Goal: Information Seeking & Learning: Check status

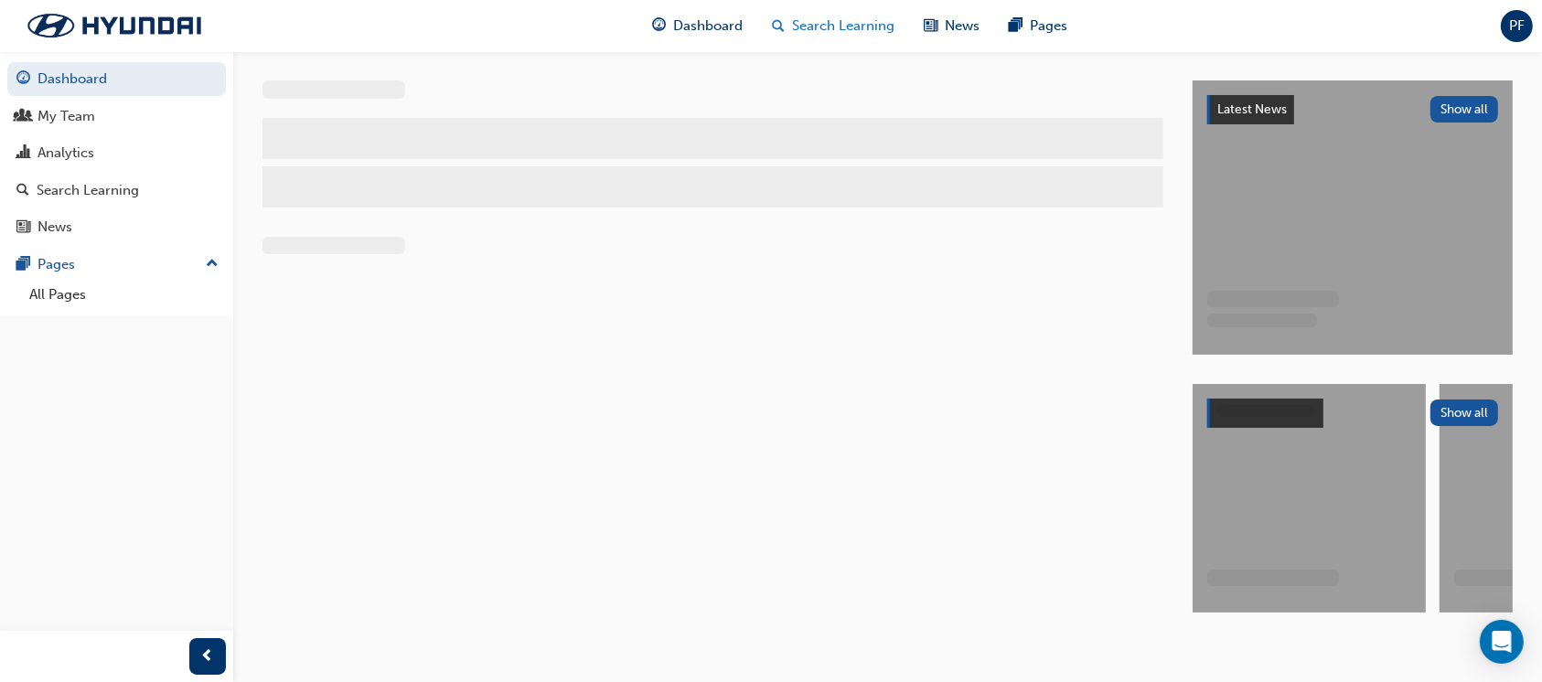
click at [849, 22] on span "Search Learning" at bounding box center [844, 26] width 102 height 21
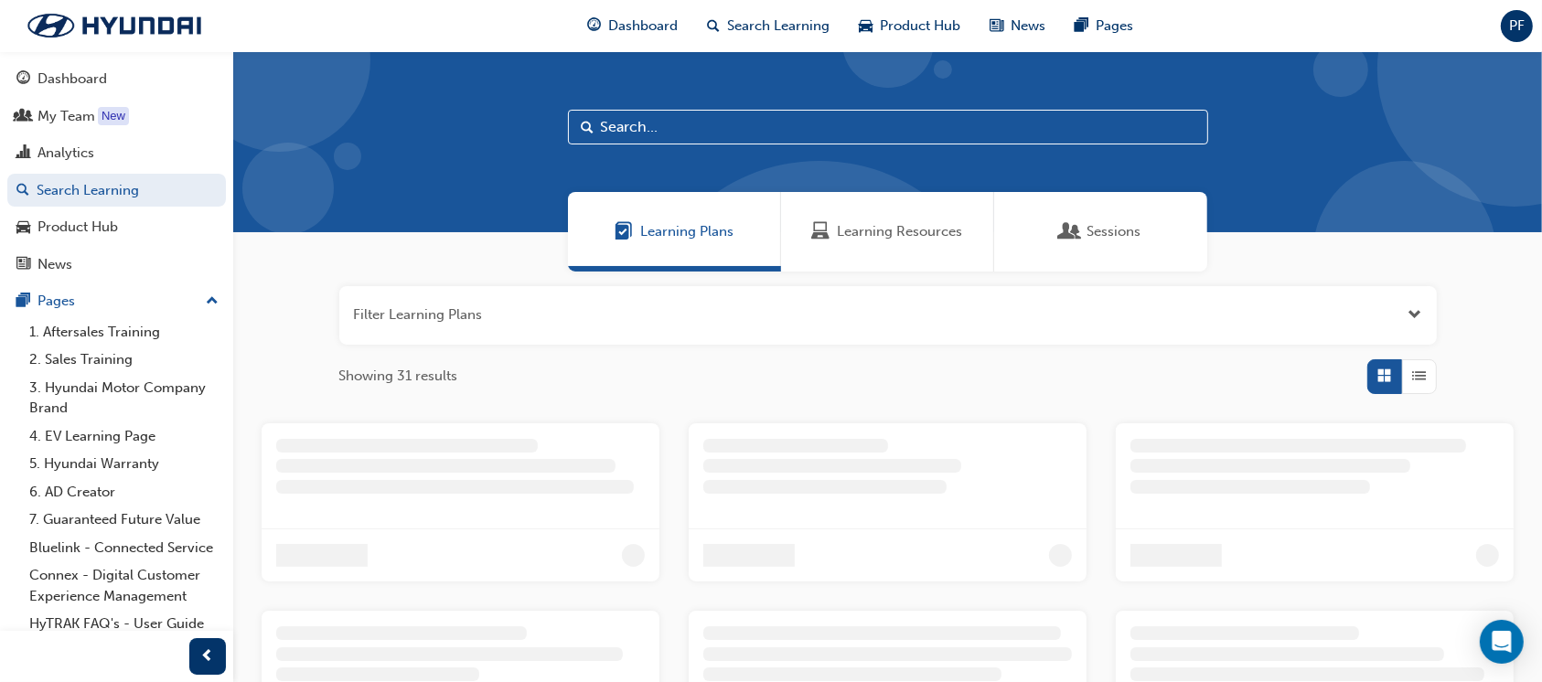
click at [863, 239] on span "Learning Resources" at bounding box center [900, 231] width 125 height 21
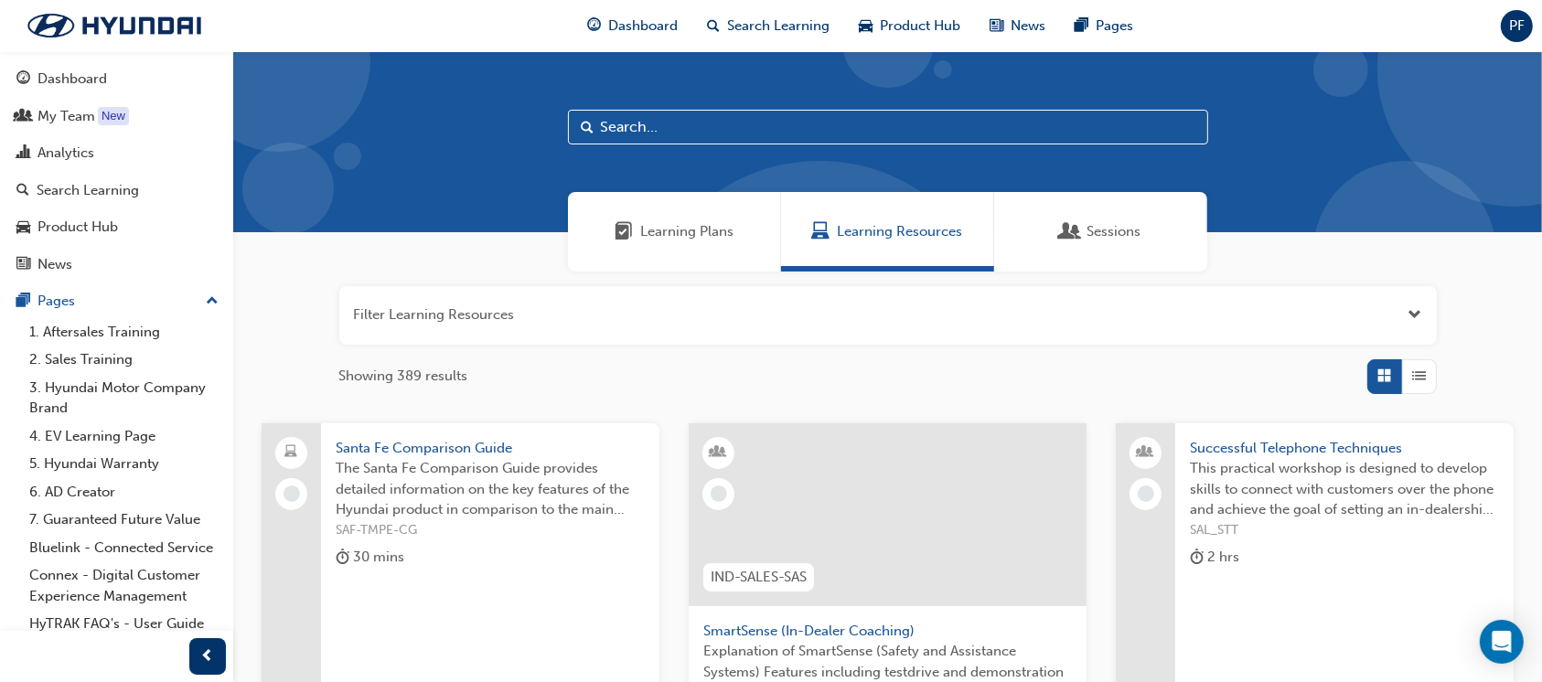
click at [610, 118] on input "text" at bounding box center [888, 127] width 640 height 35
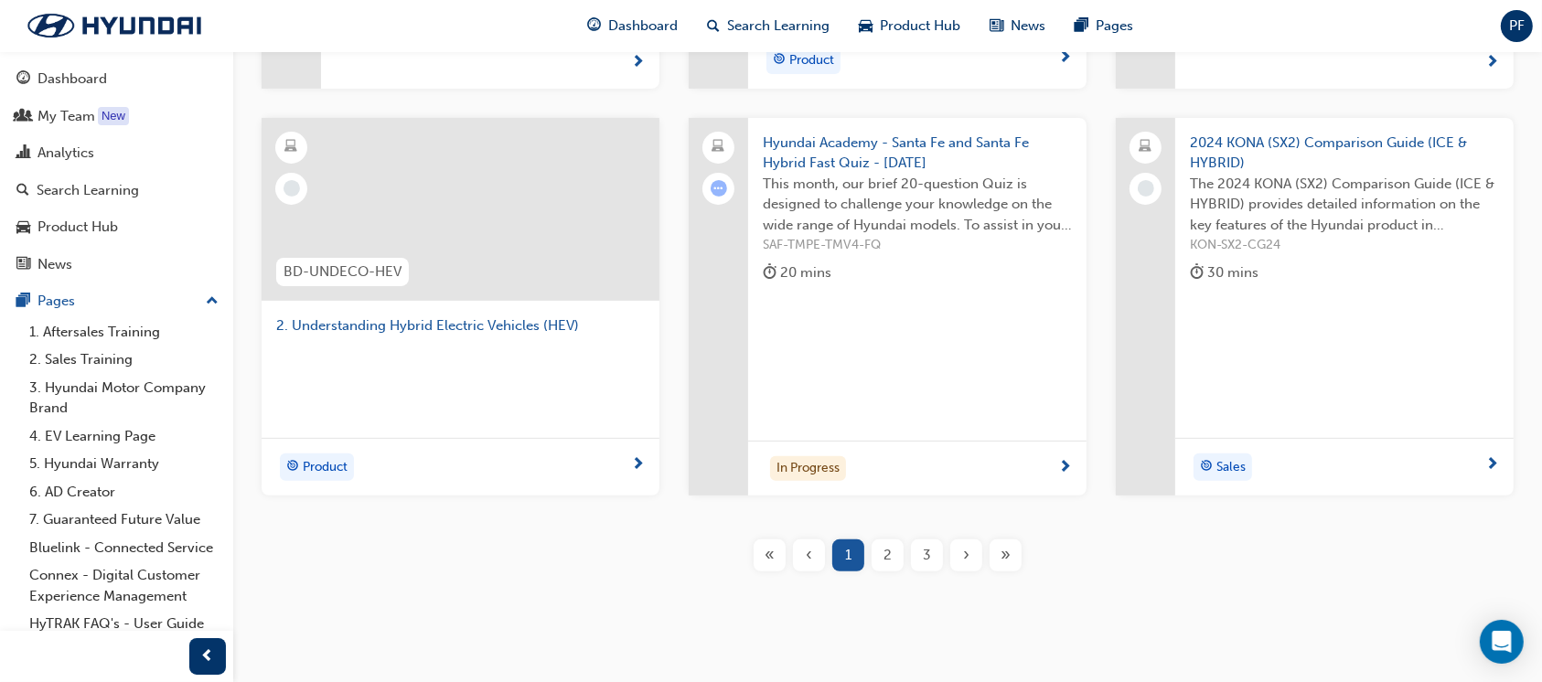
scroll to position [609, 0]
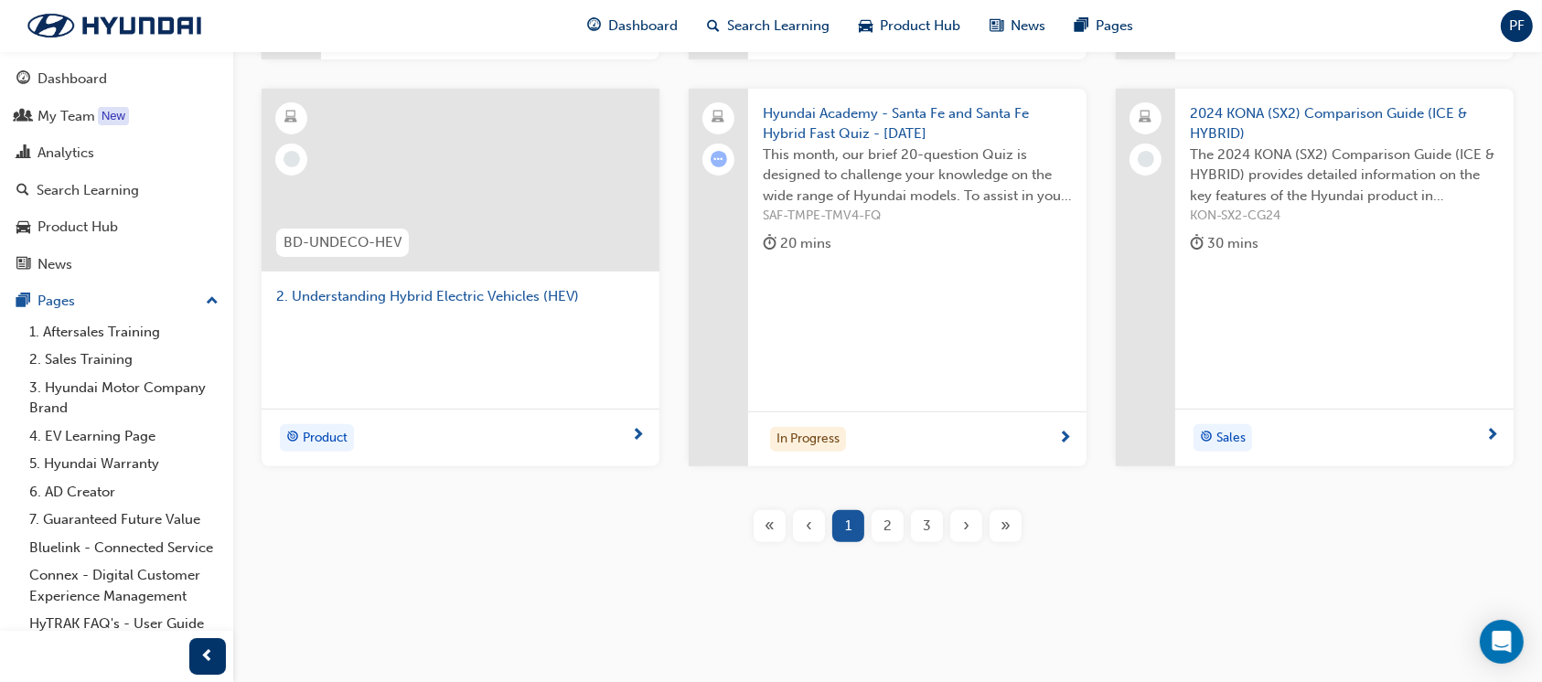
type input "hybr"
click at [893, 530] on div "2" at bounding box center [888, 526] width 32 height 32
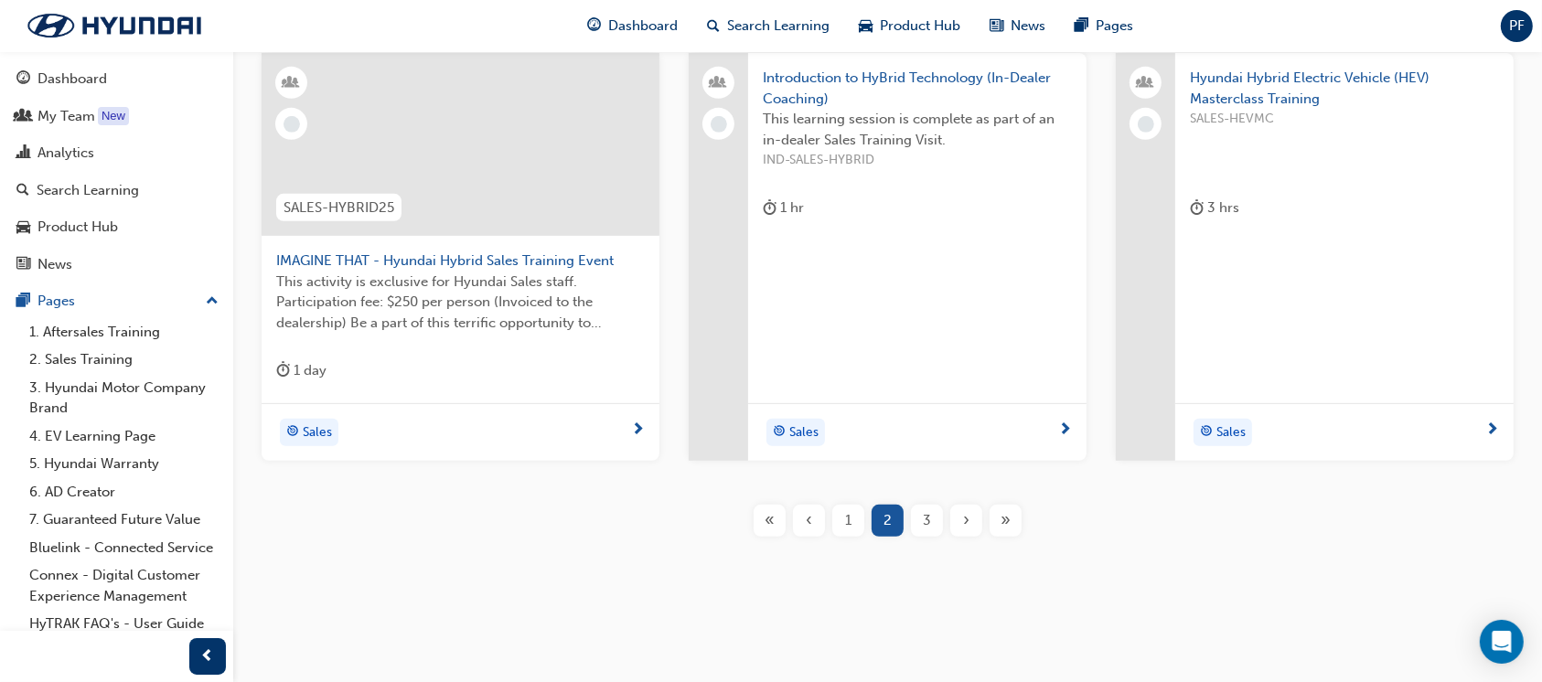
scroll to position [808, 0]
click at [918, 515] on div "3" at bounding box center [927, 520] width 32 height 32
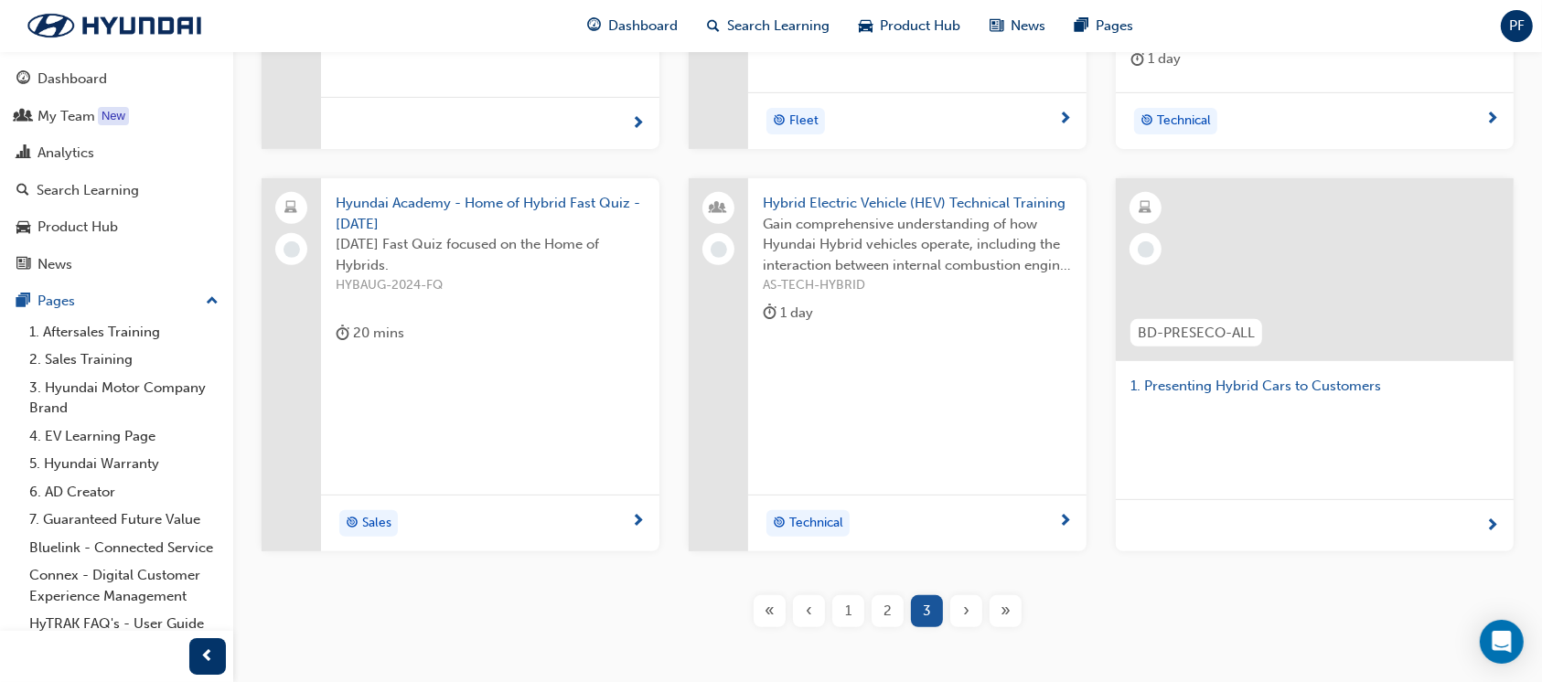
scroll to position [530, 0]
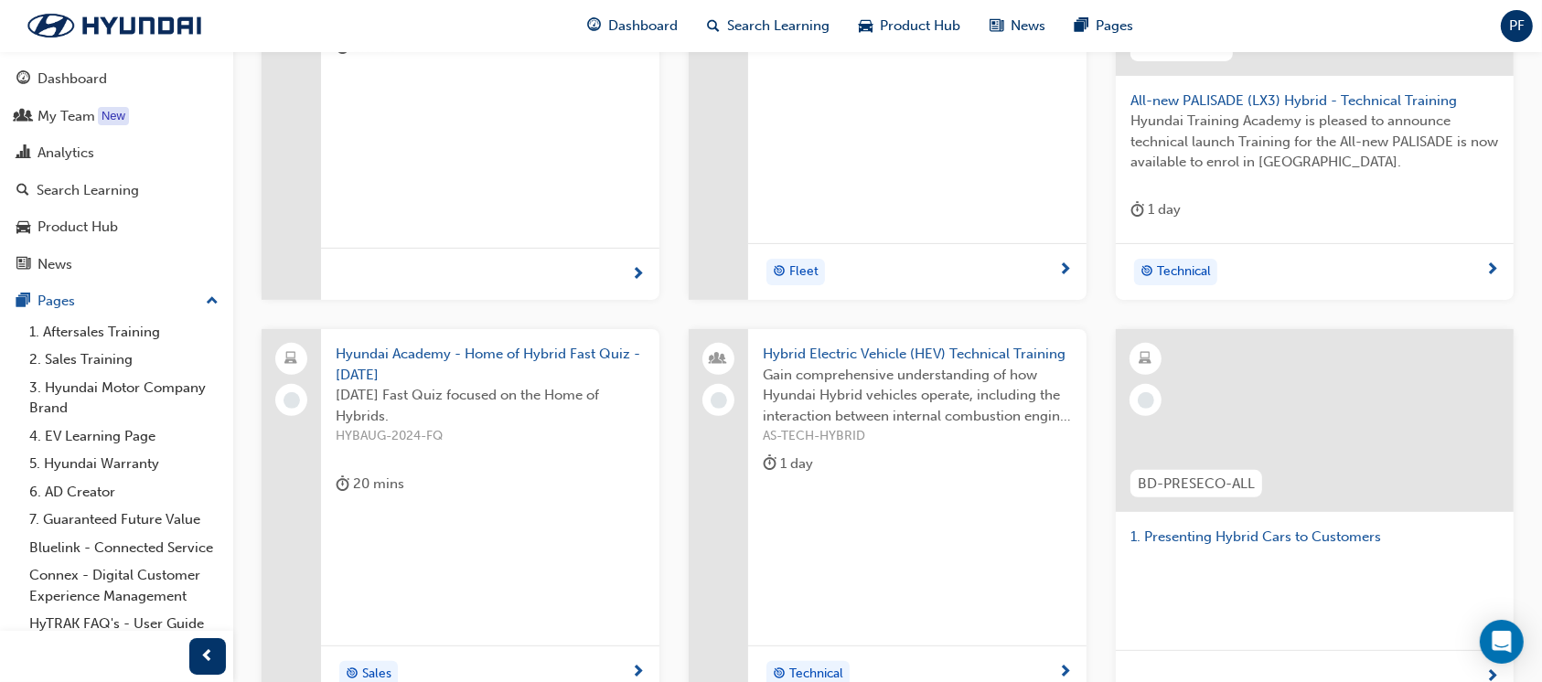
click at [871, 428] on span "AS-TECH-HYBRID" at bounding box center [917, 436] width 309 height 21
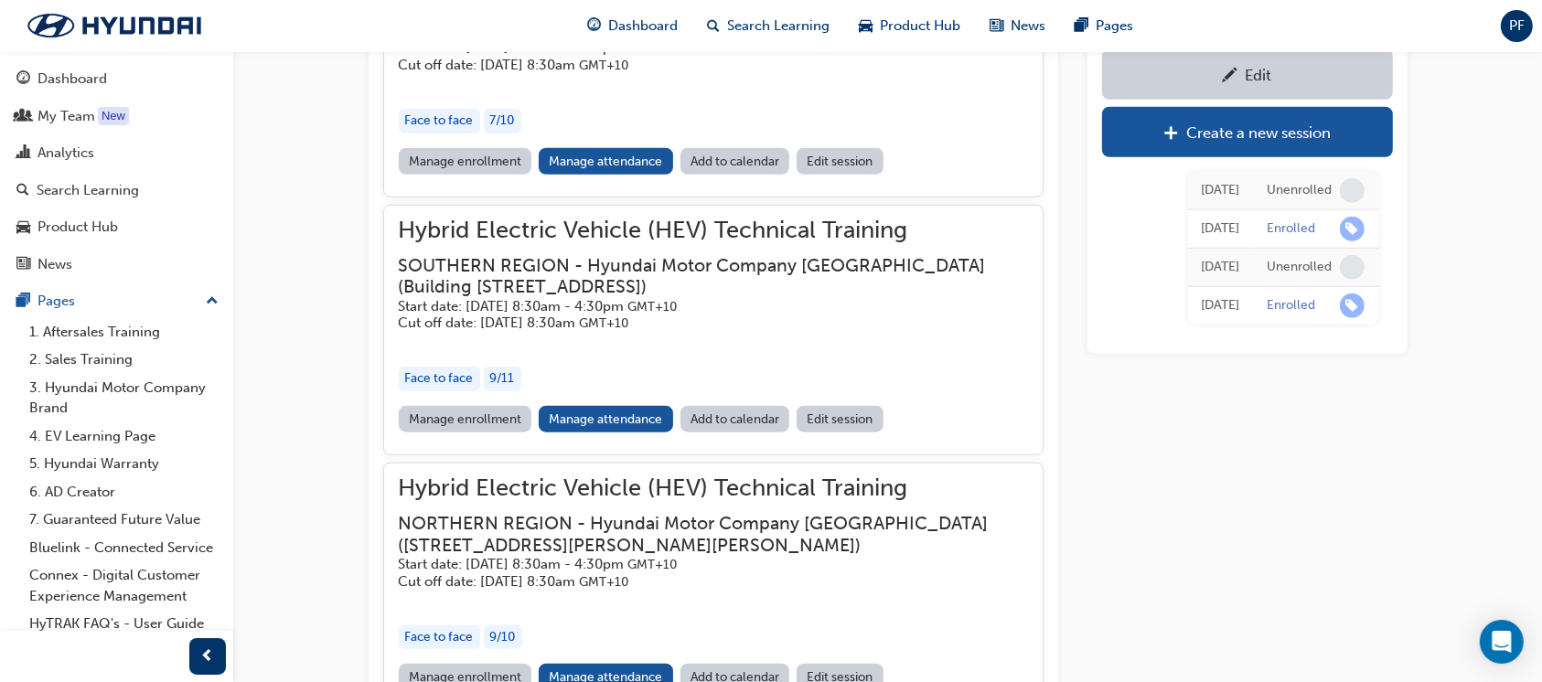
scroll to position [1714, 0]
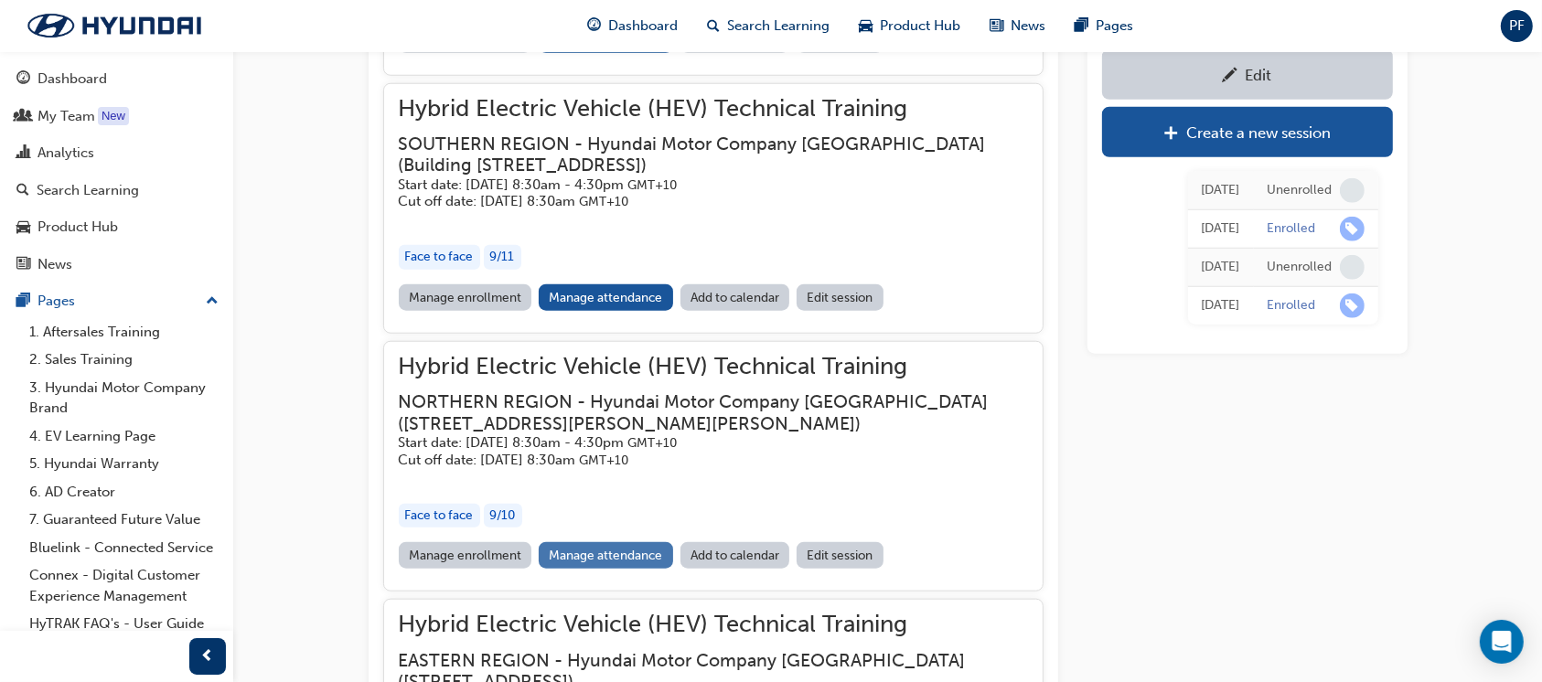
click at [648, 543] on link "Manage attendance" at bounding box center [606, 555] width 134 height 27
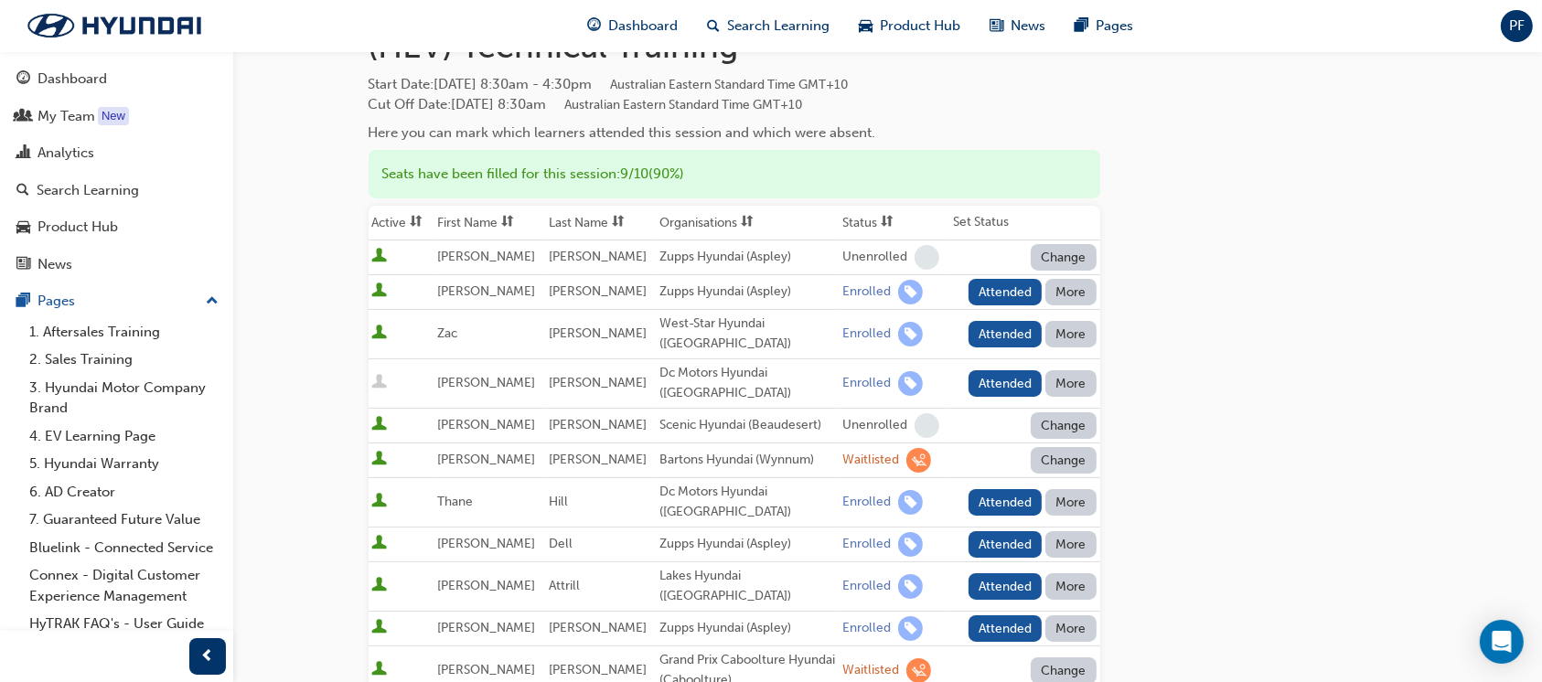
scroll to position [243, 0]
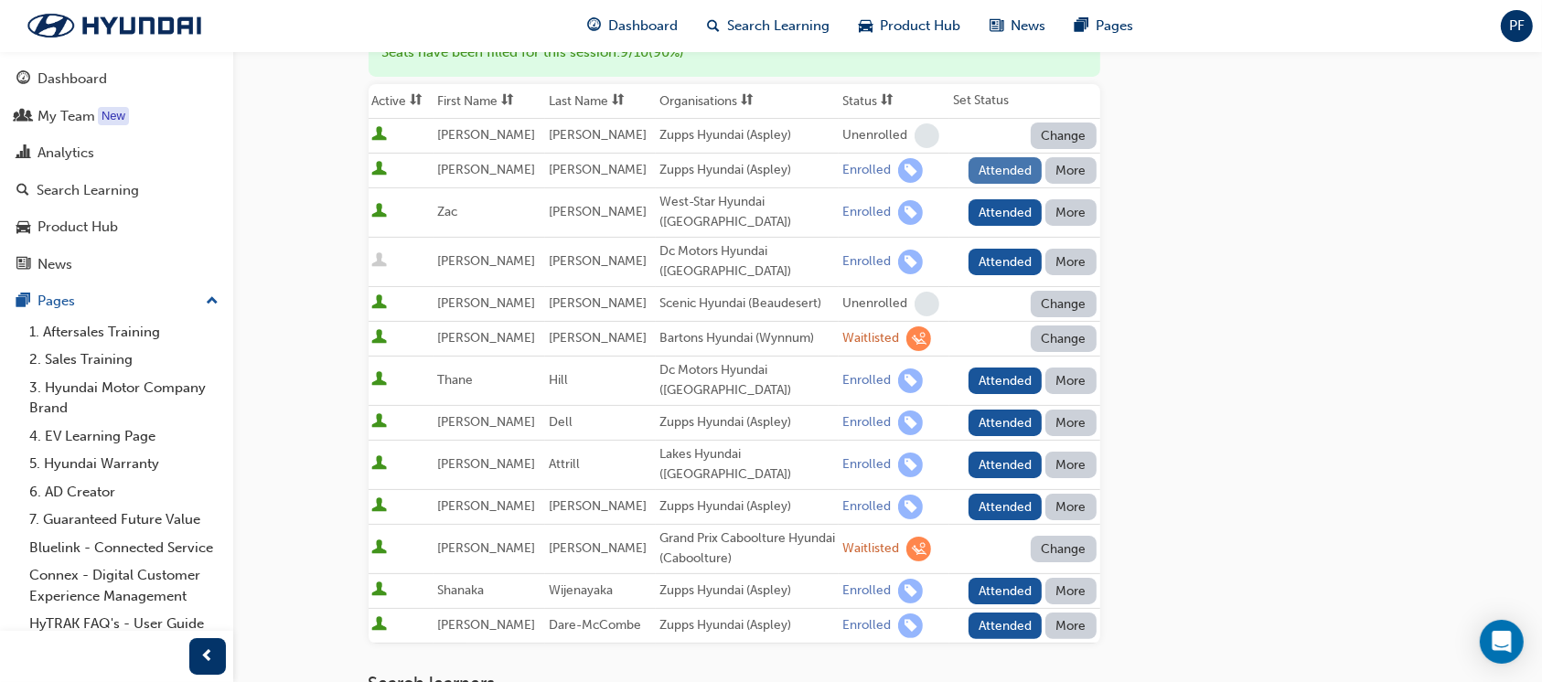
click at [1004, 166] on button "Attended" at bounding box center [1006, 170] width 74 height 27
click at [1000, 204] on button "Attended" at bounding box center [1006, 212] width 74 height 27
click at [1075, 259] on button "More" at bounding box center [1070, 262] width 51 height 27
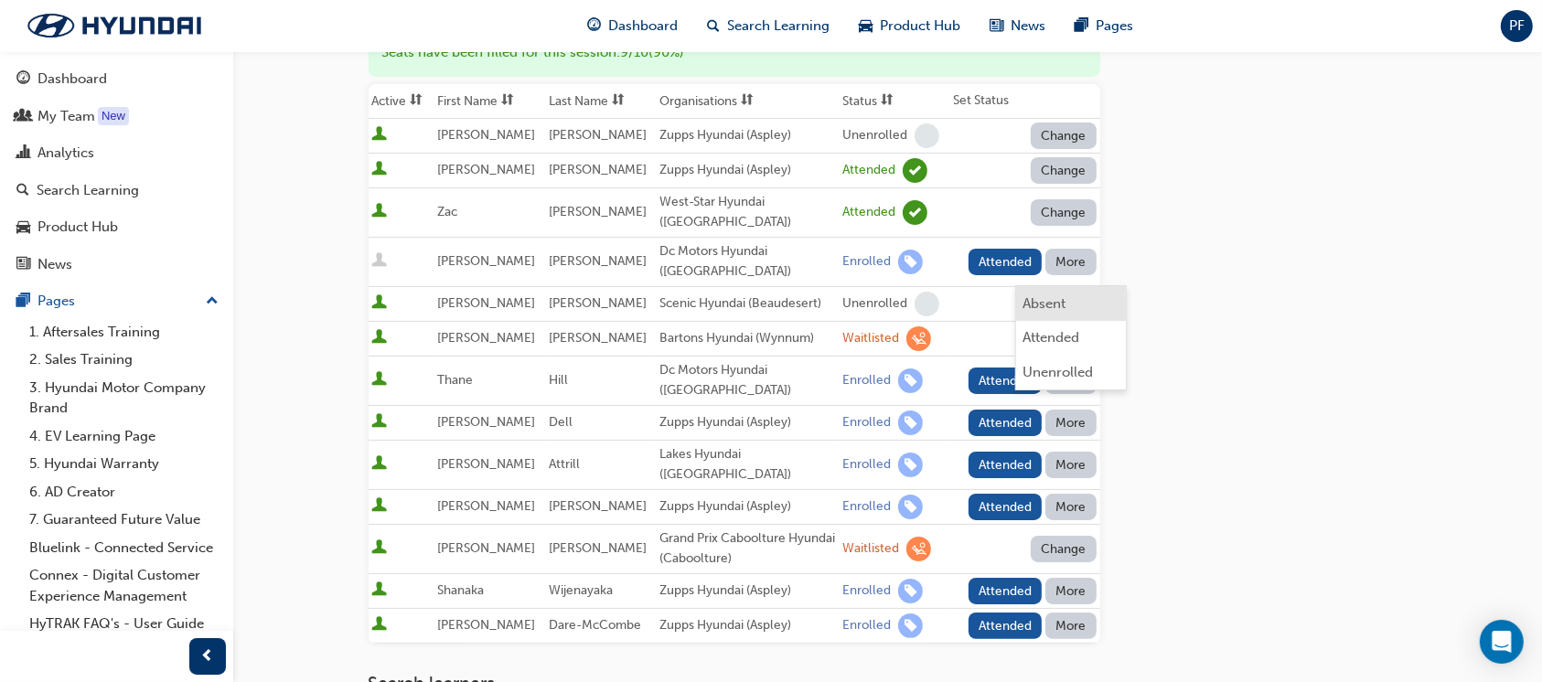
click at [1061, 301] on div "Absent" at bounding box center [1044, 304] width 43 height 21
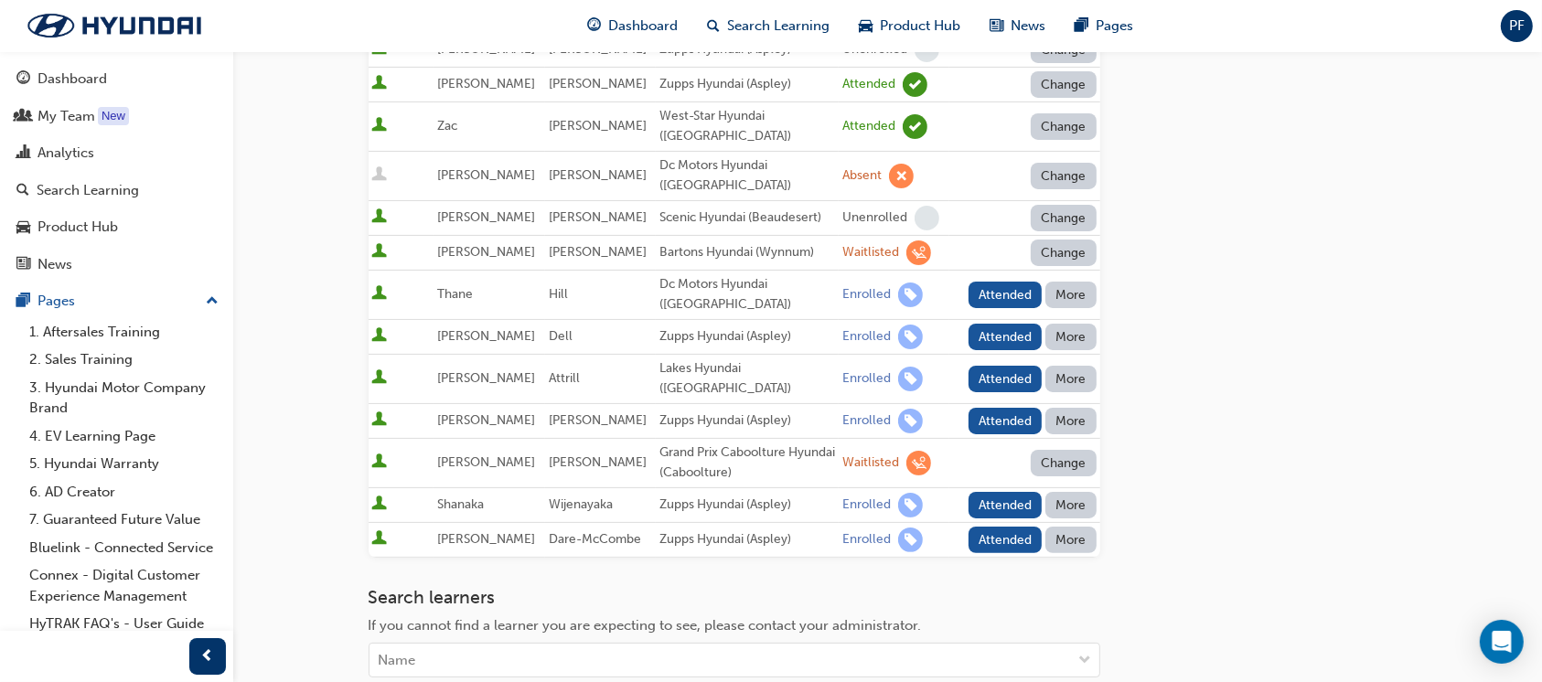
scroll to position [366, 0]
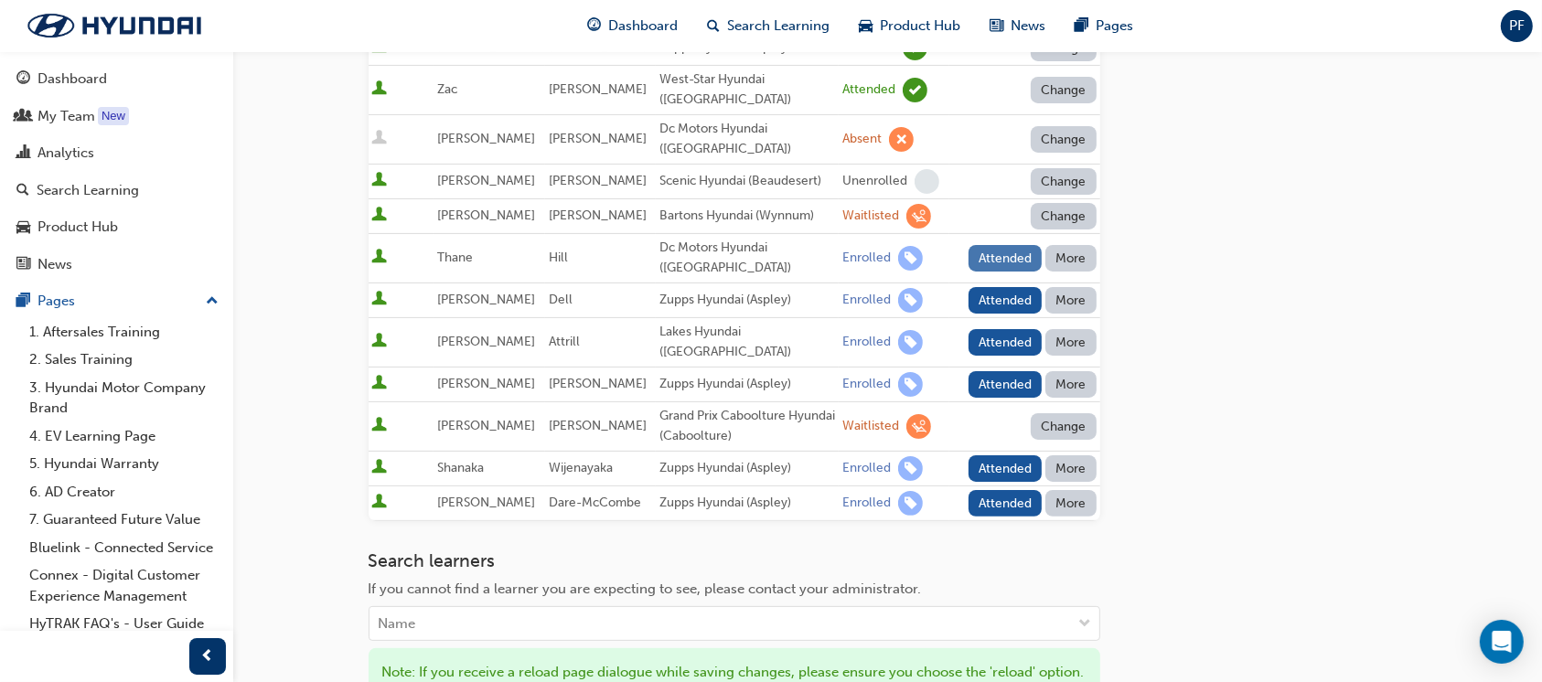
click at [999, 251] on button "Attended" at bounding box center [1006, 258] width 74 height 27
click at [1007, 295] on button "Attended" at bounding box center [1006, 300] width 74 height 27
click at [1007, 329] on button "Attended" at bounding box center [1006, 342] width 74 height 27
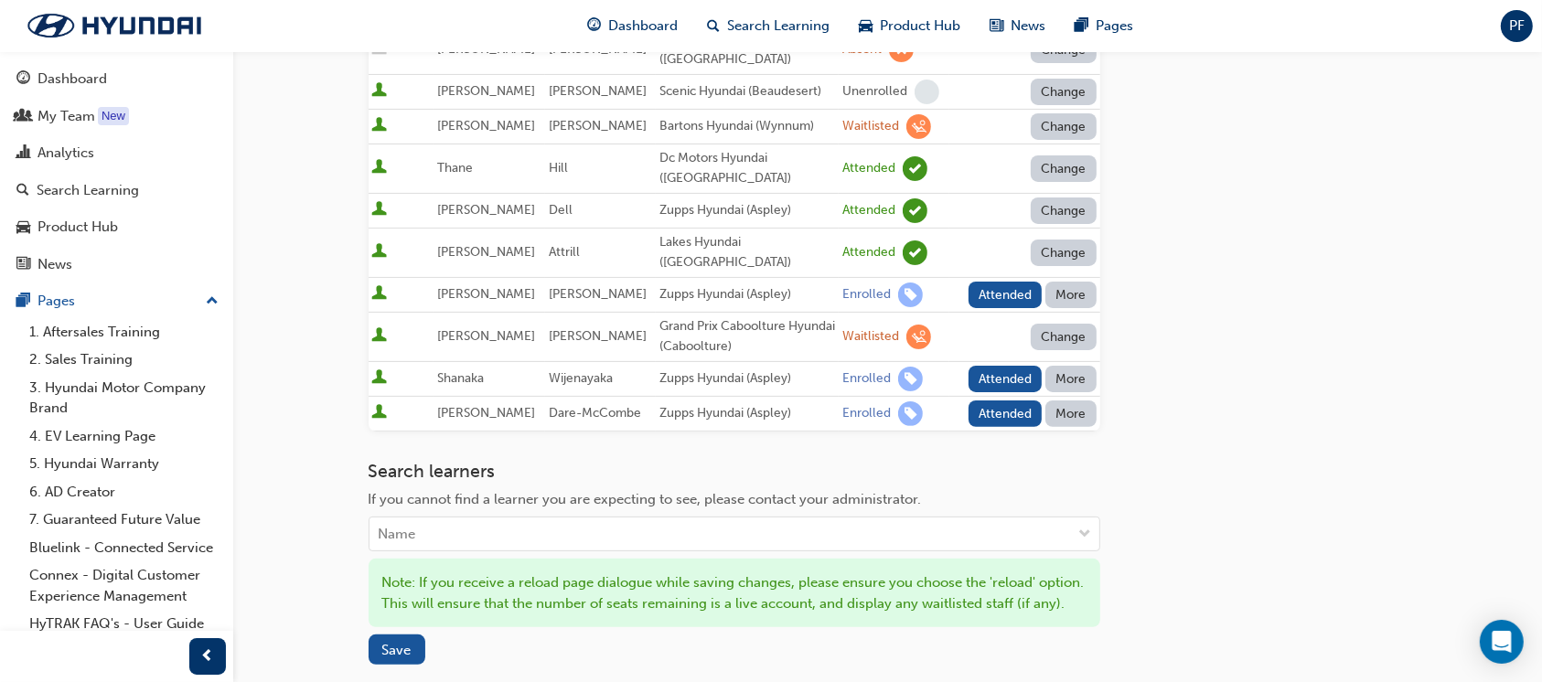
scroll to position [487, 0]
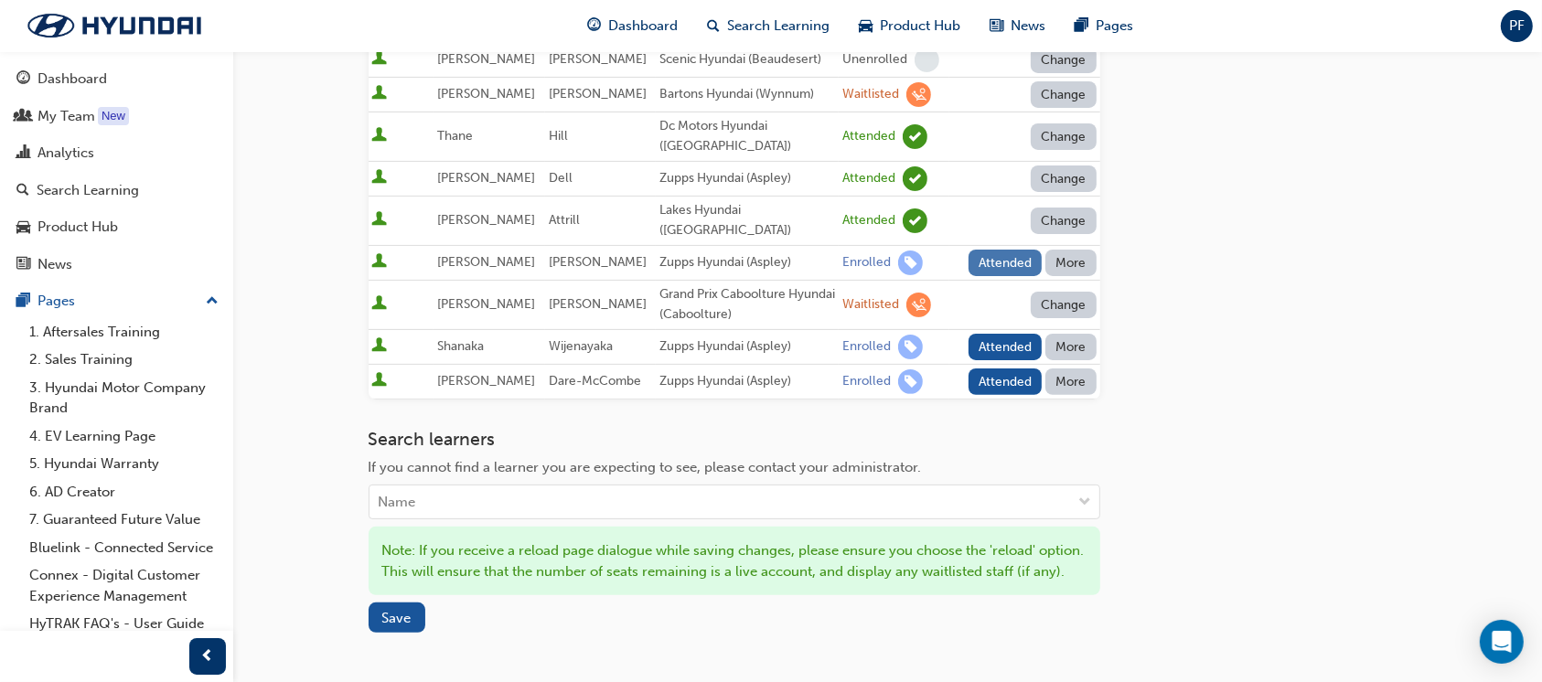
click at [994, 250] on button "Attended" at bounding box center [1006, 263] width 74 height 27
click at [998, 334] on button "Attended" at bounding box center [1006, 347] width 74 height 27
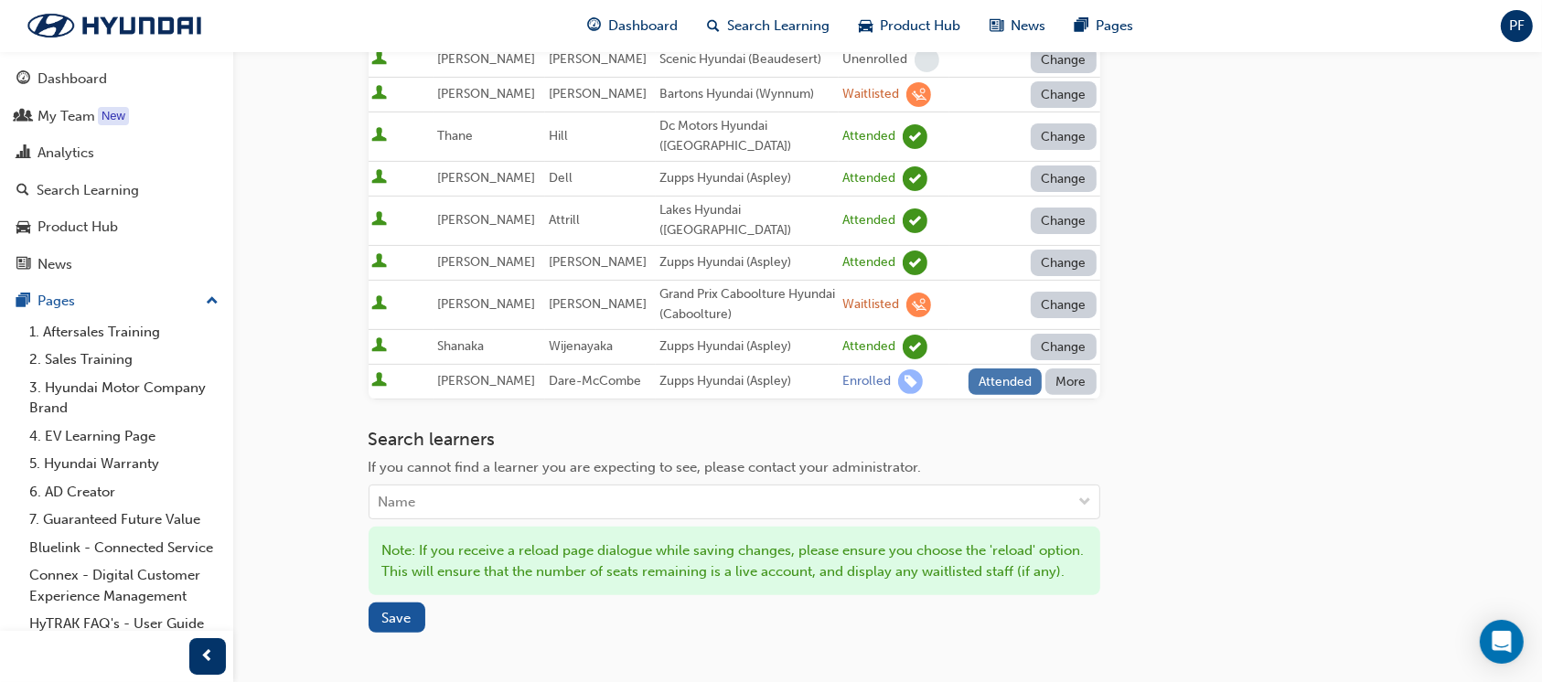
click at [997, 369] on button "Attended" at bounding box center [1006, 382] width 74 height 27
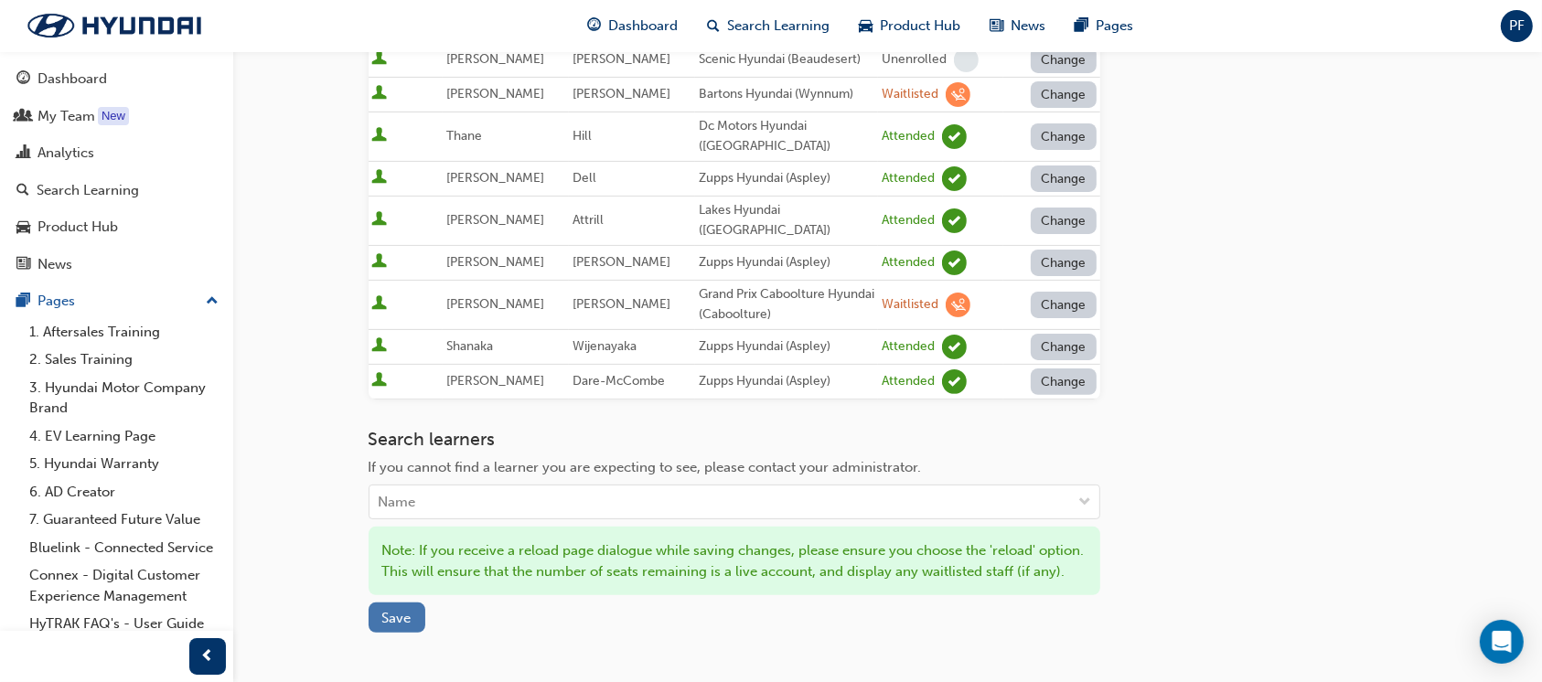
click at [397, 610] on span "Save" at bounding box center [396, 618] width 29 height 16
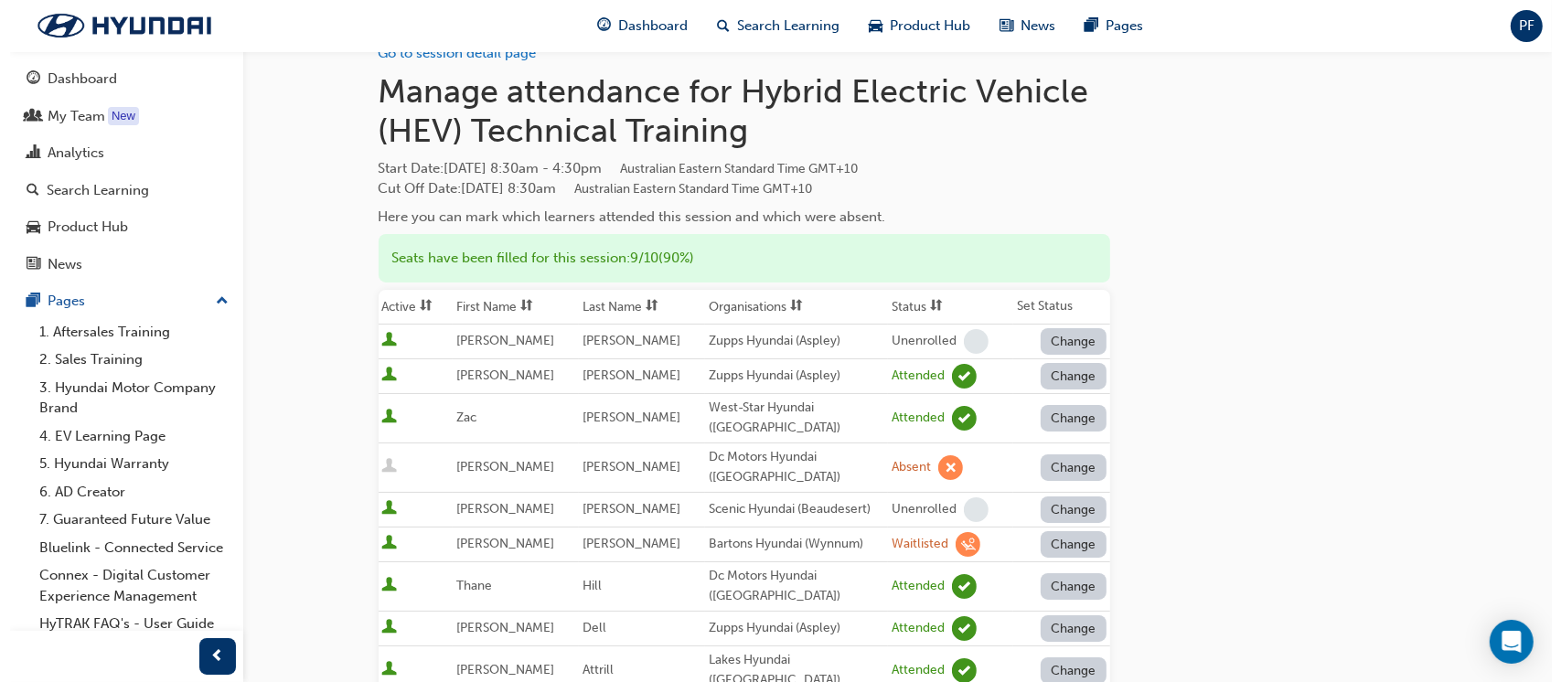
scroll to position [0, 0]
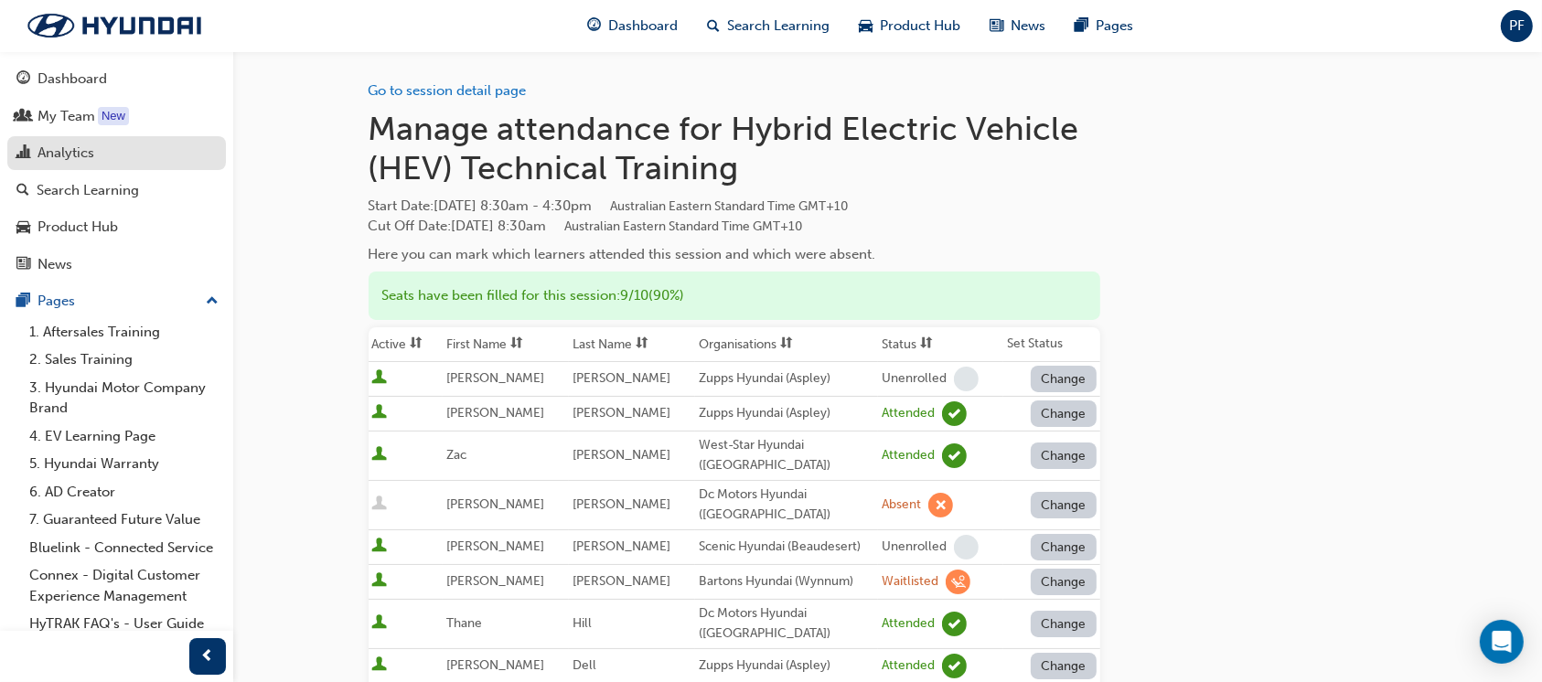
click at [63, 162] on div "Analytics" at bounding box center [65, 153] width 57 height 21
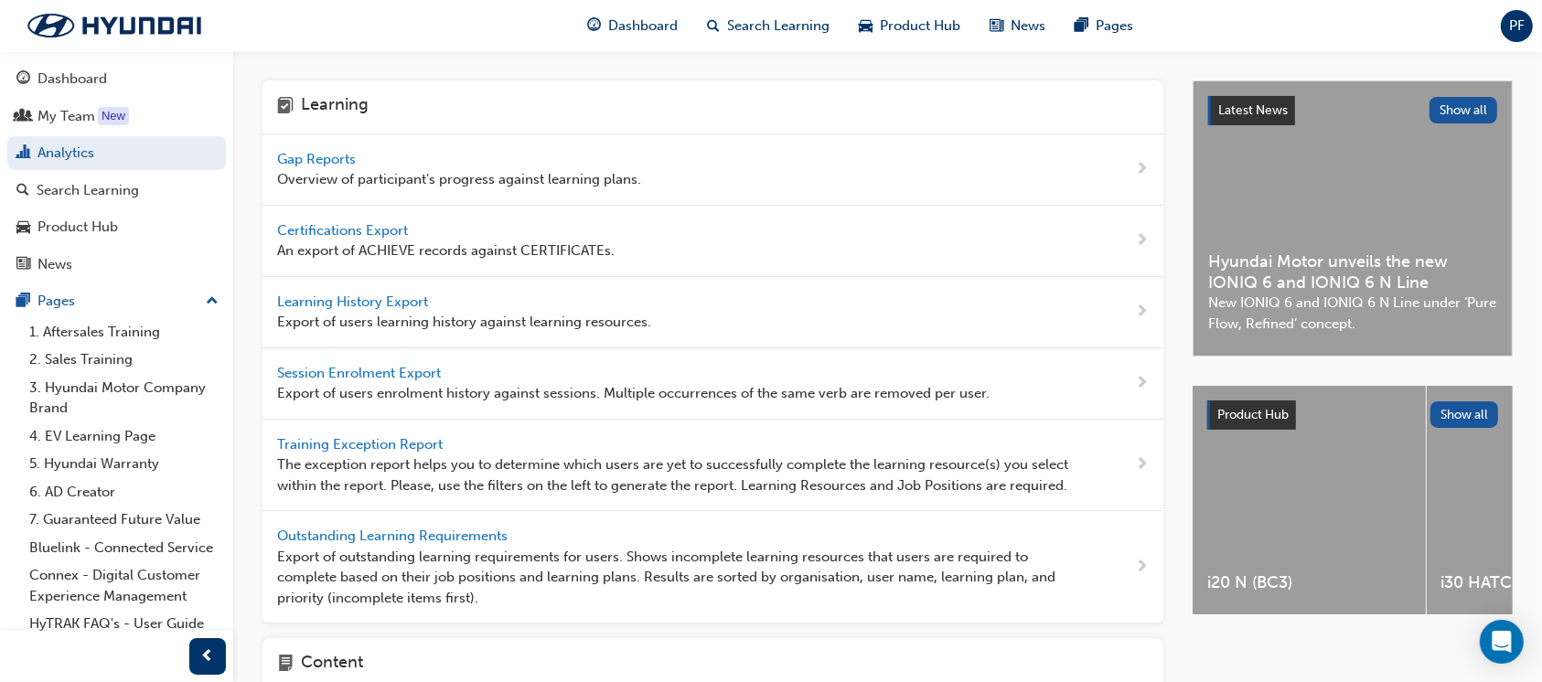
click at [305, 152] on span "Gap Reports" at bounding box center [318, 159] width 82 height 16
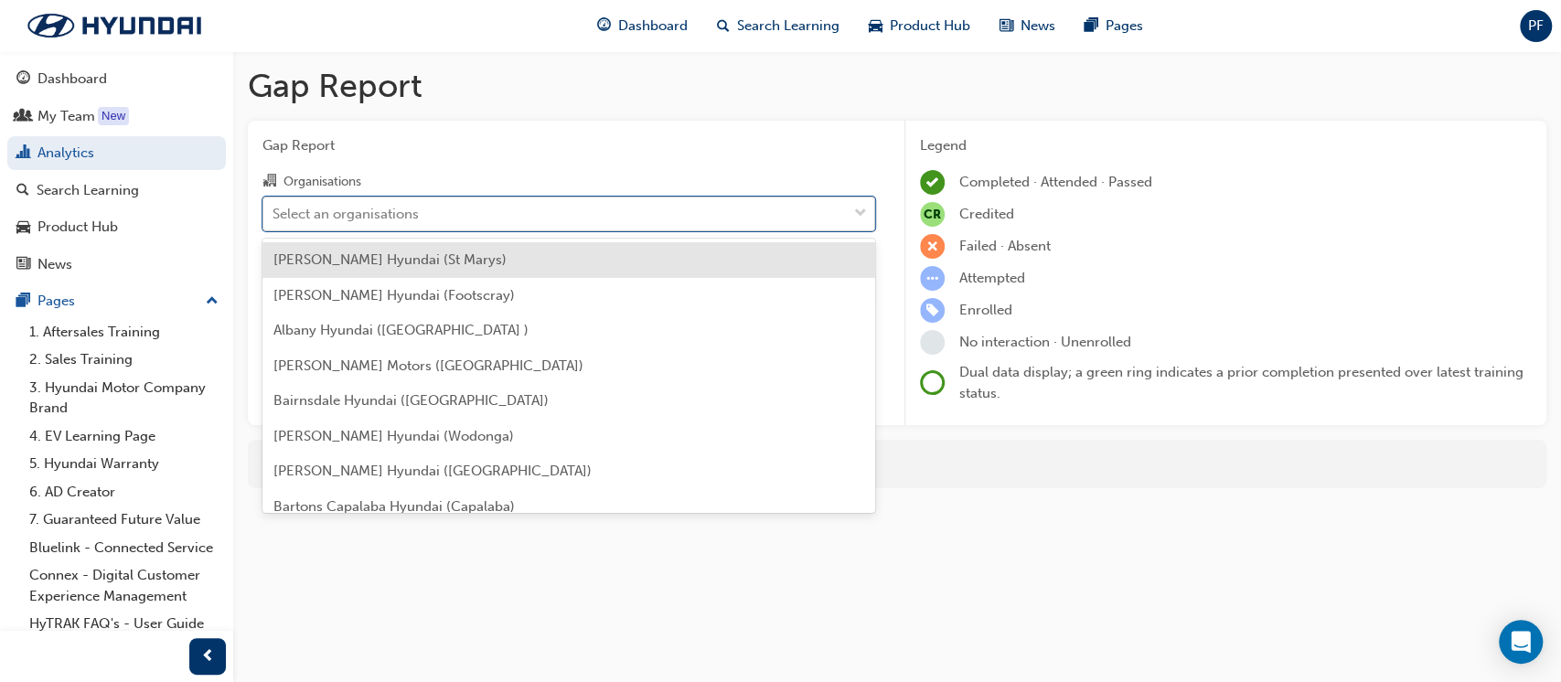
click at [373, 214] on div "Select an organisations" at bounding box center [346, 213] width 146 height 21
click at [274, 214] on input "Organisations option [PERSON_NAME] Hyundai (St Marys) focused, 1 of 181. 181 re…" at bounding box center [274, 213] width 2 height 16
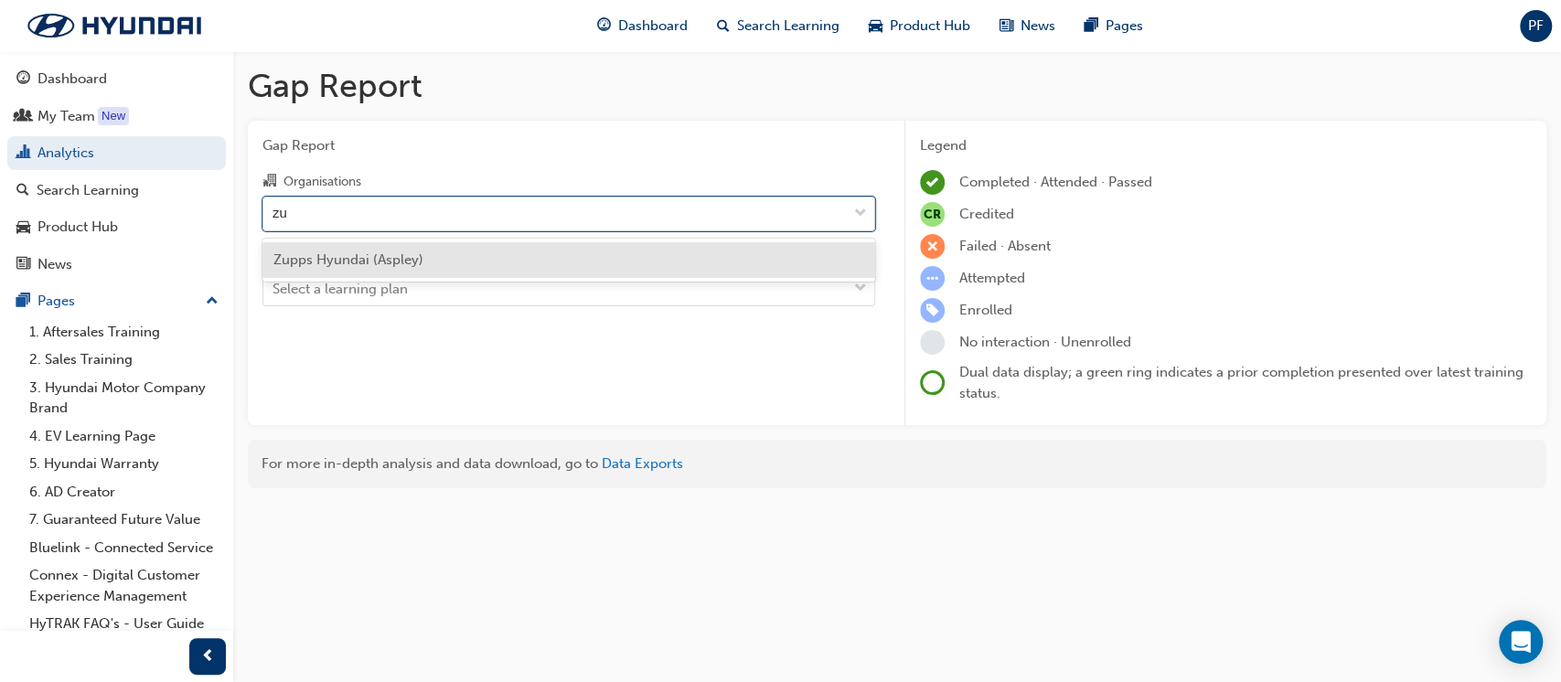
type input "zup"
click at [382, 257] on span "Zupps Hyundai (Aspley)" at bounding box center [348, 260] width 150 height 16
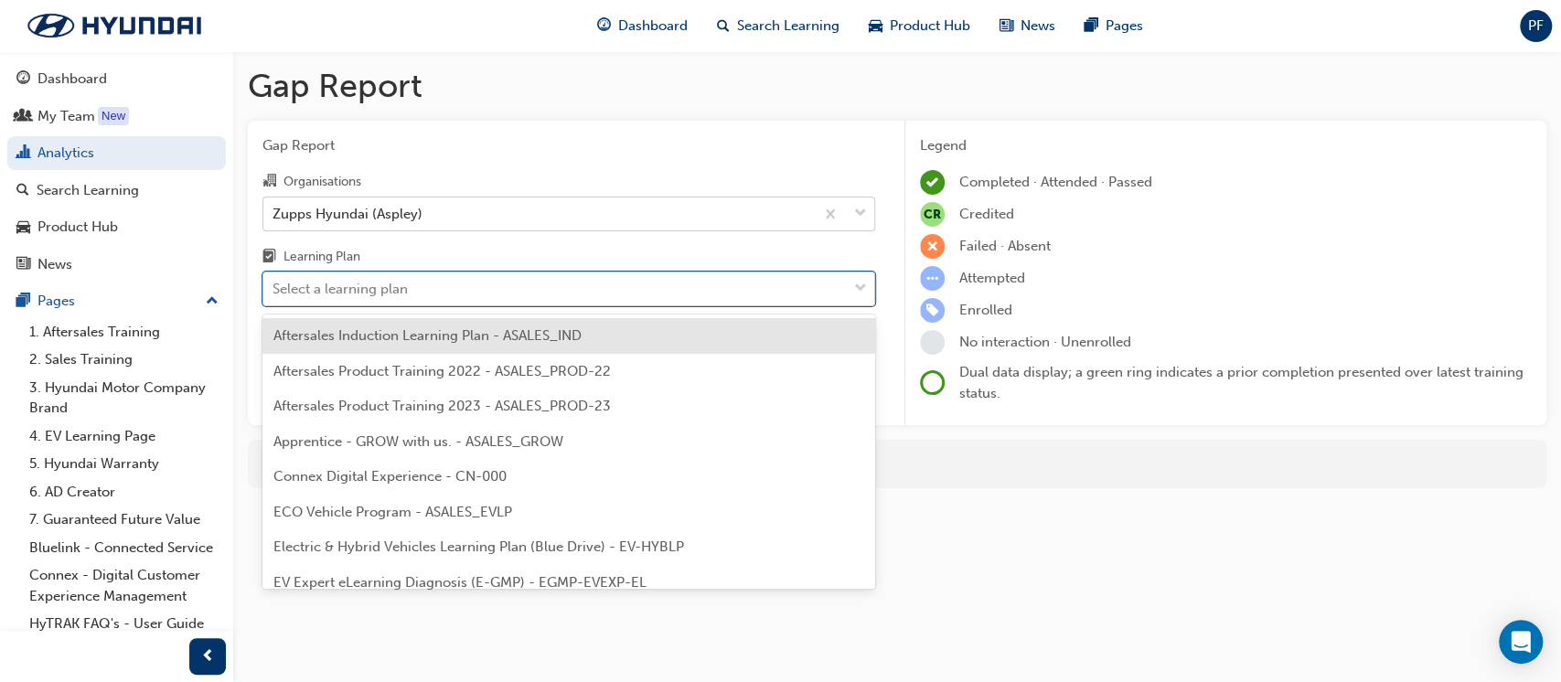
click at [378, 295] on div "Select a learning plan" at bounding box center [340, 289] width 135 height 21
click at [274, 295] on input "Learning Plan option Aftersales Induction Learning Plan - ASALES_IND focused, 1…" at bounding box center [274, 289] width 2 height 16
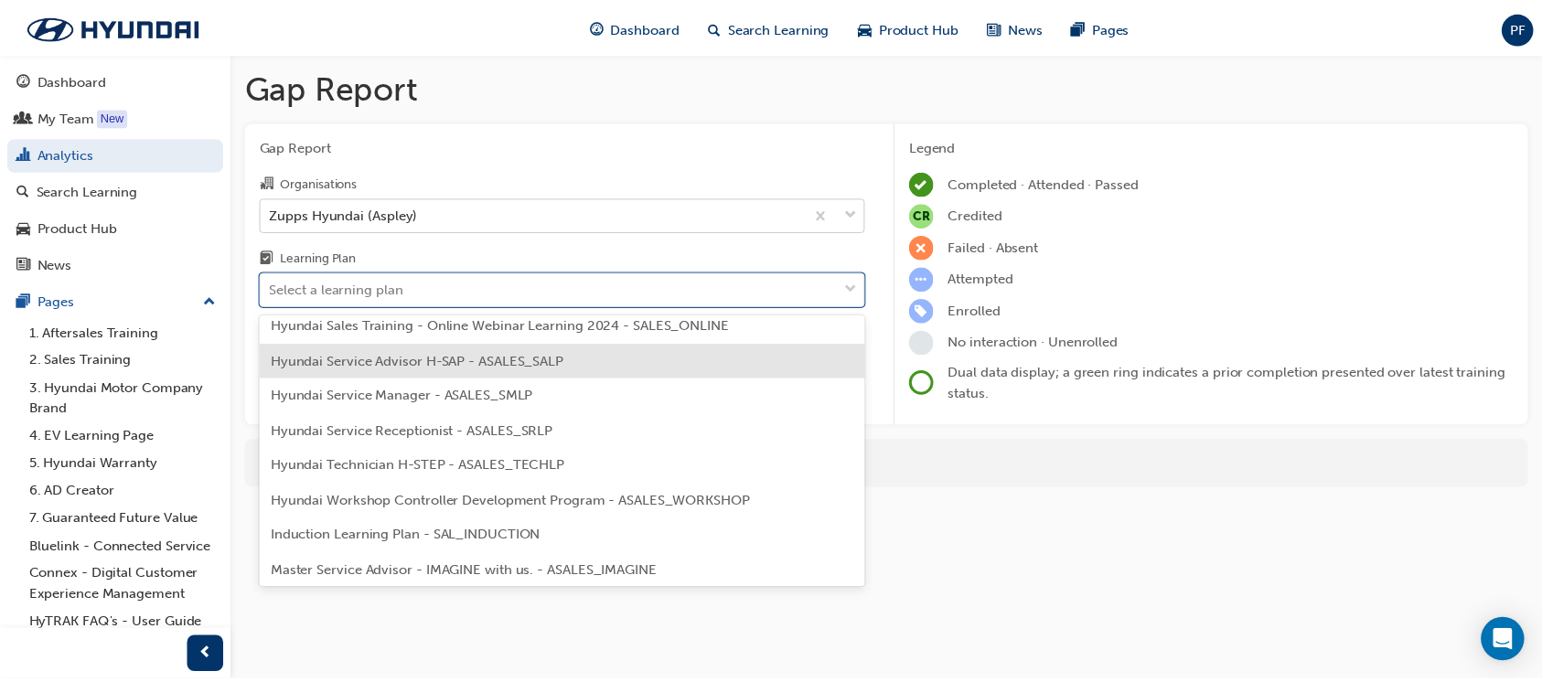
scroll to position [609, 0]
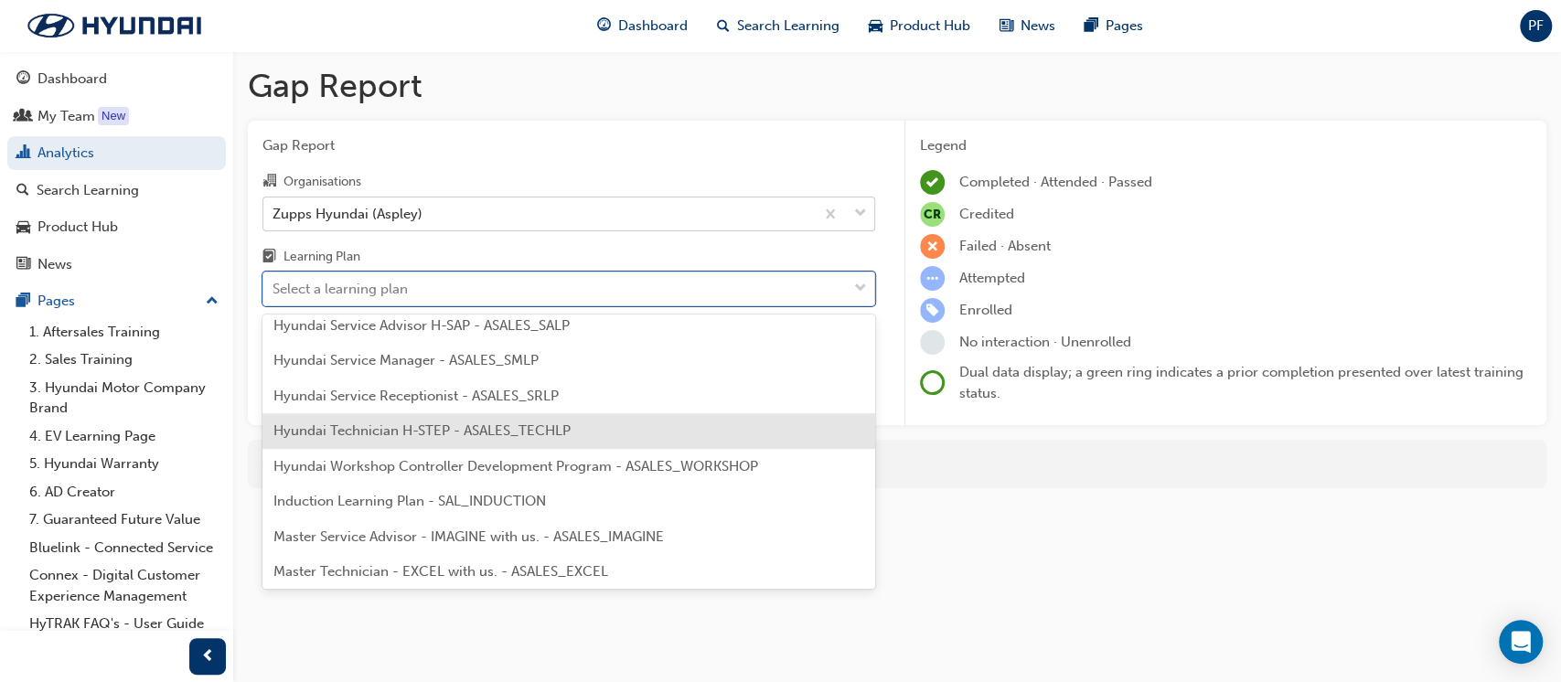
click at [386, 423] on span "Hyundai Technician H-STEP - ASALES_TECHLP" at bounding box center [421, 431] width 297 height 16
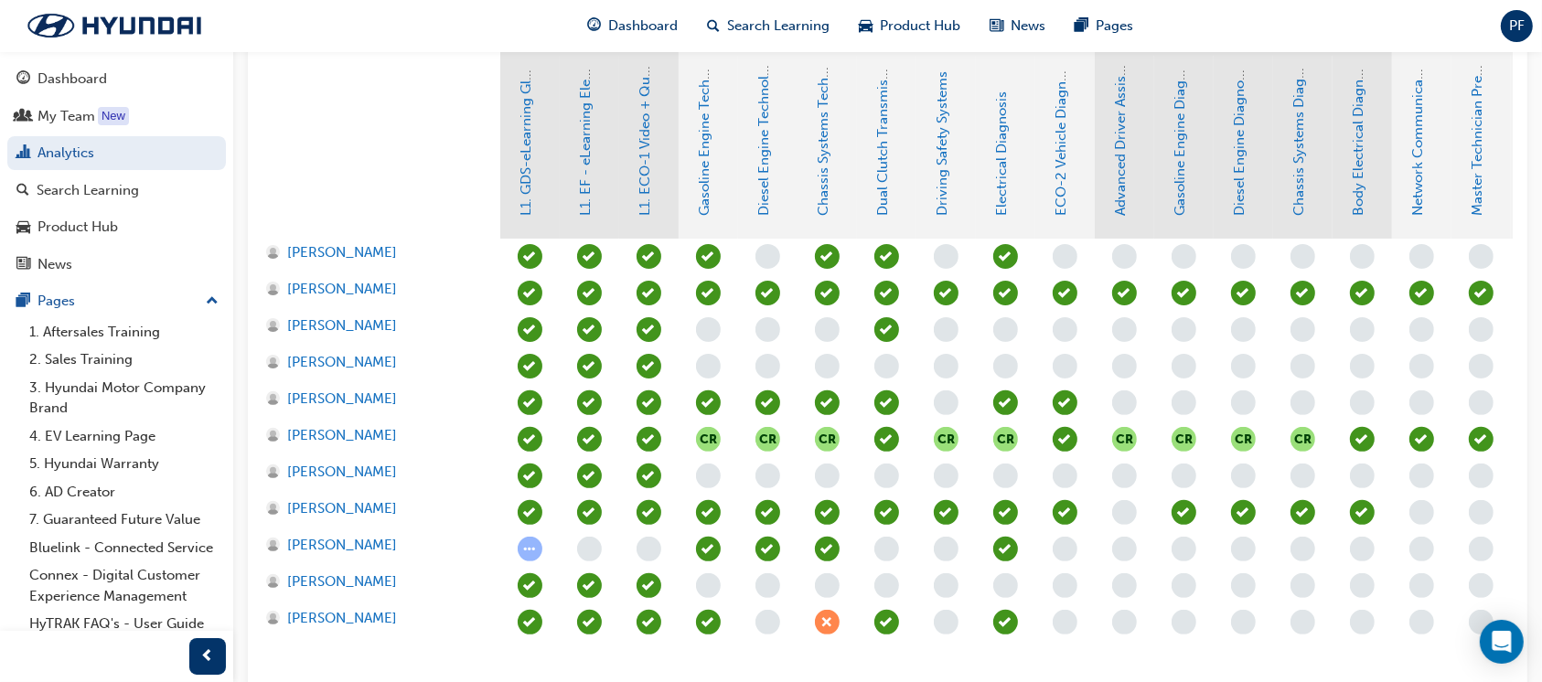
scroll to position [609, 0]
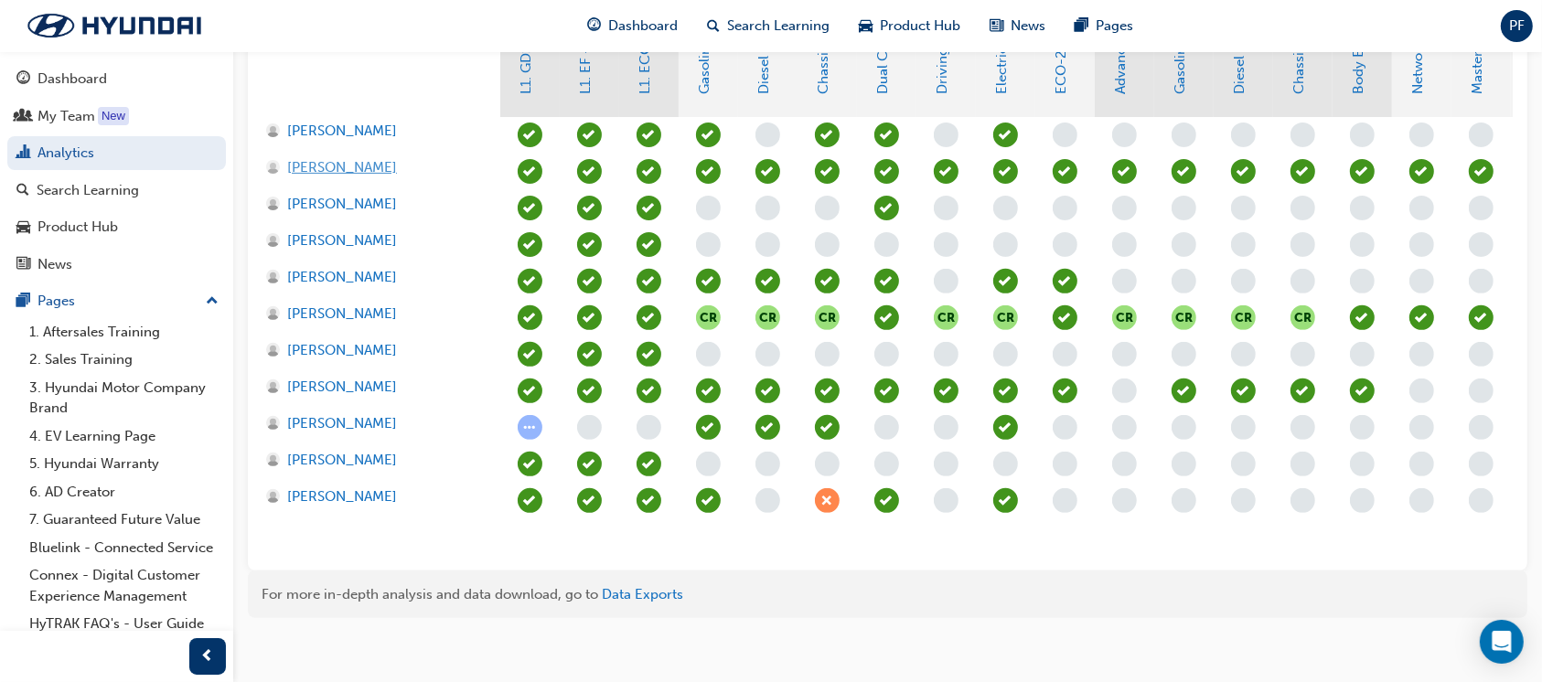
click at [332, 172] on span "[PERSON_NAME]" at bounding box center [342, 167] width 110 height 21
